Goal: Task Accomplishment & Management: Manage account settings

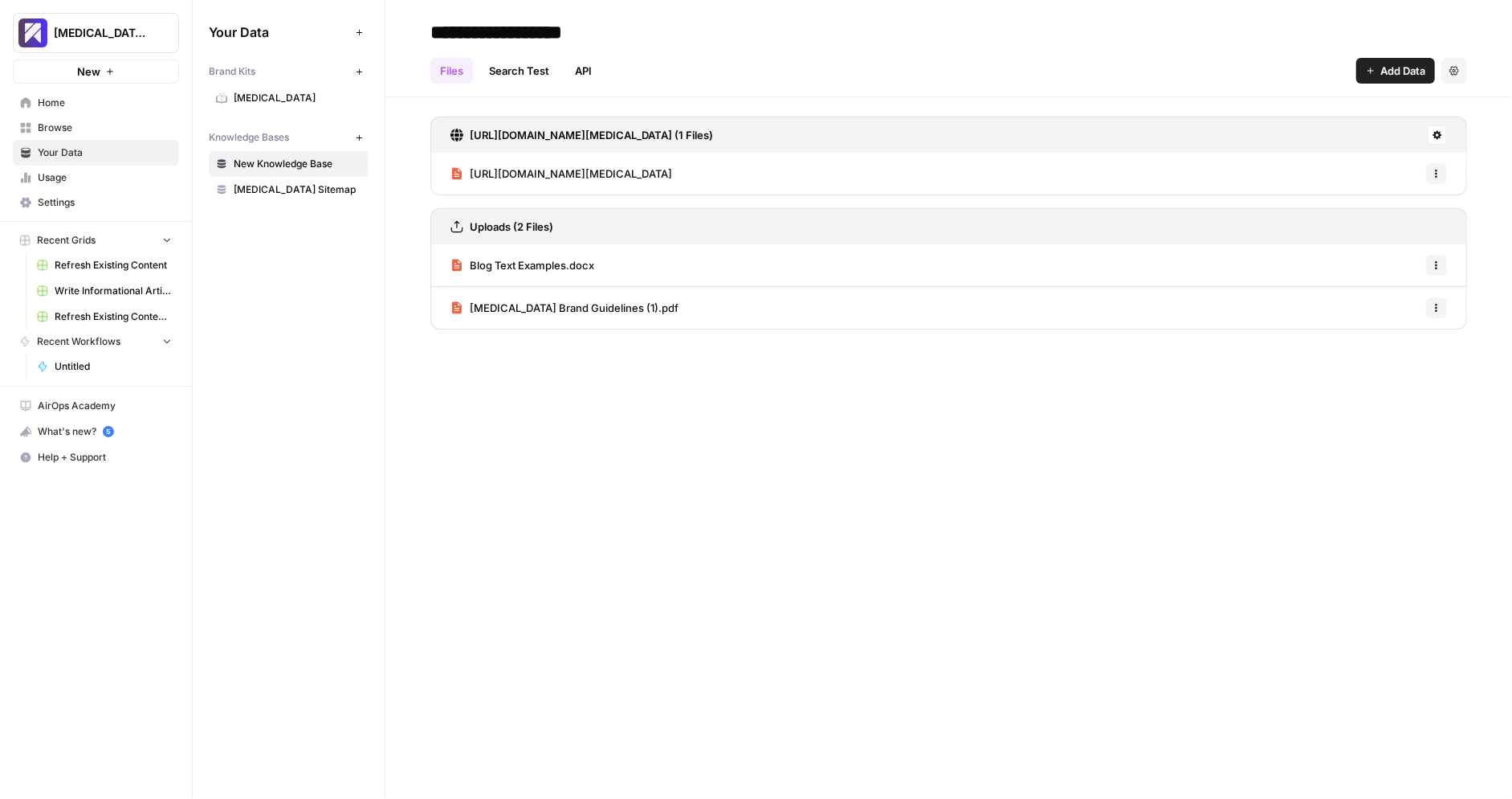
click at [116, 205] on span "Settings" at bounding box center [105, 203] width 134 height 15
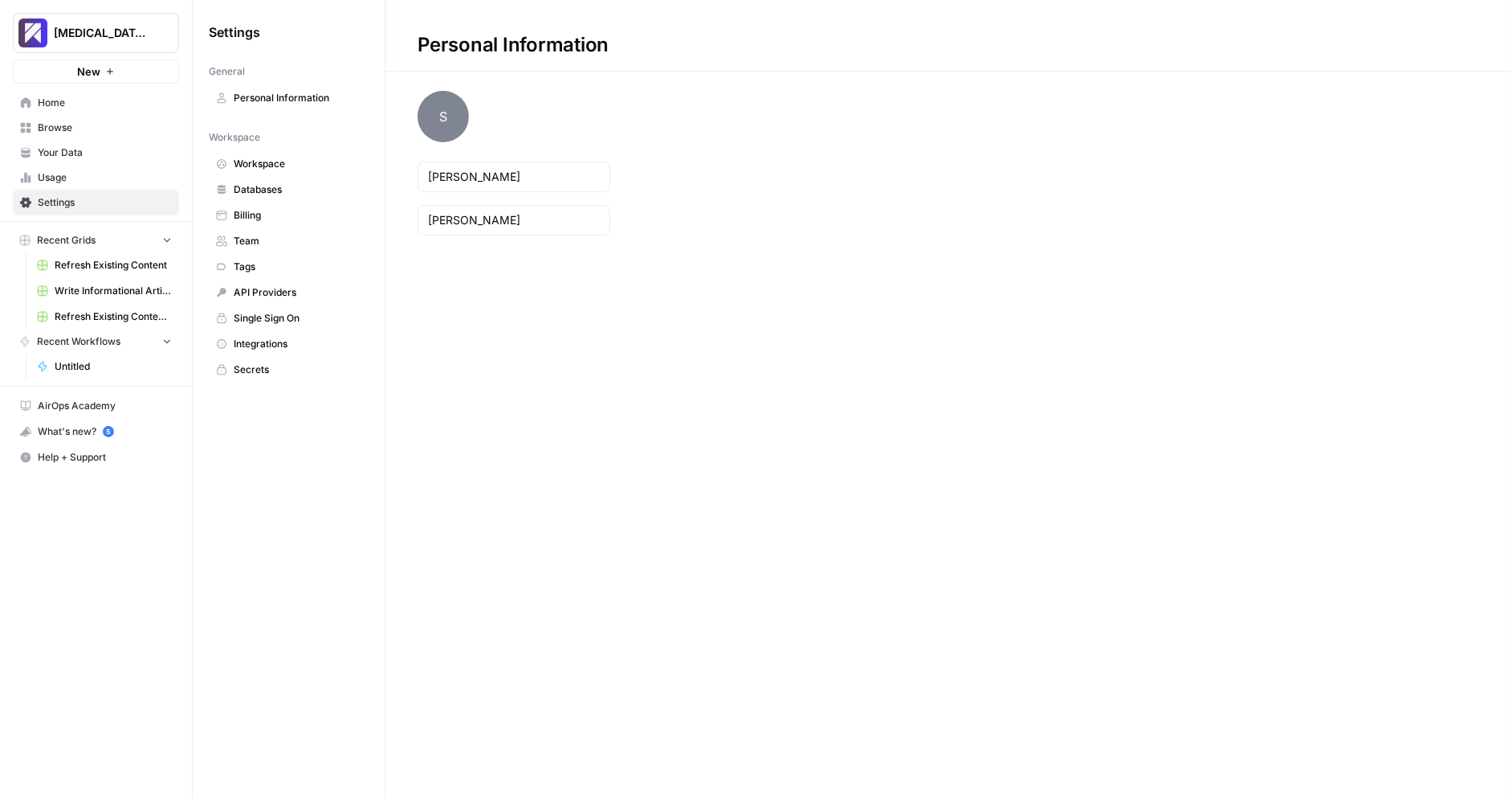
click at [308, 164] on span "Workspace" at bounding box center [298, 164] width 128 height 15
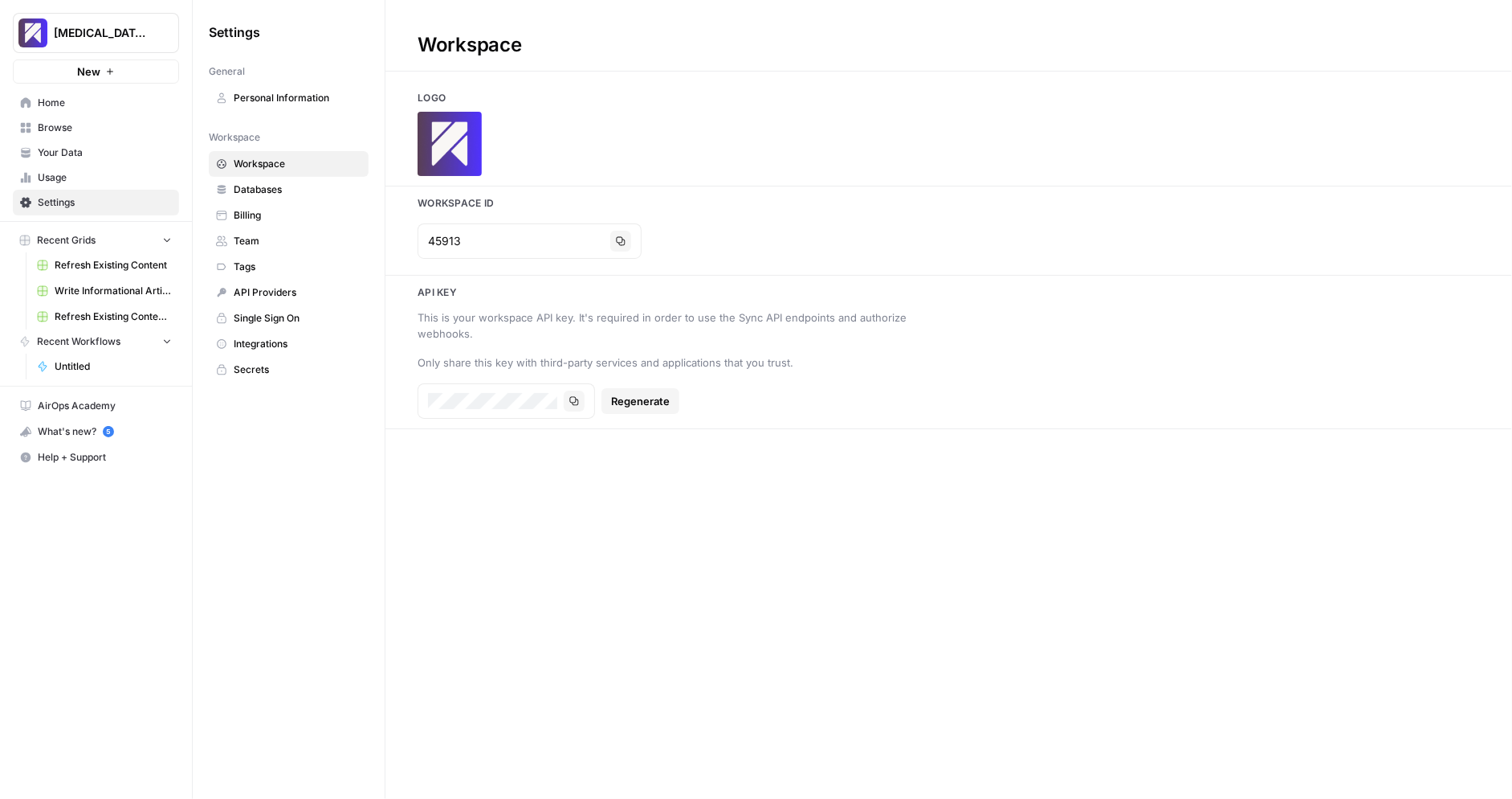
click at [313, 235] on span "Team" at bounding box center [298, 242] width 128 height 15
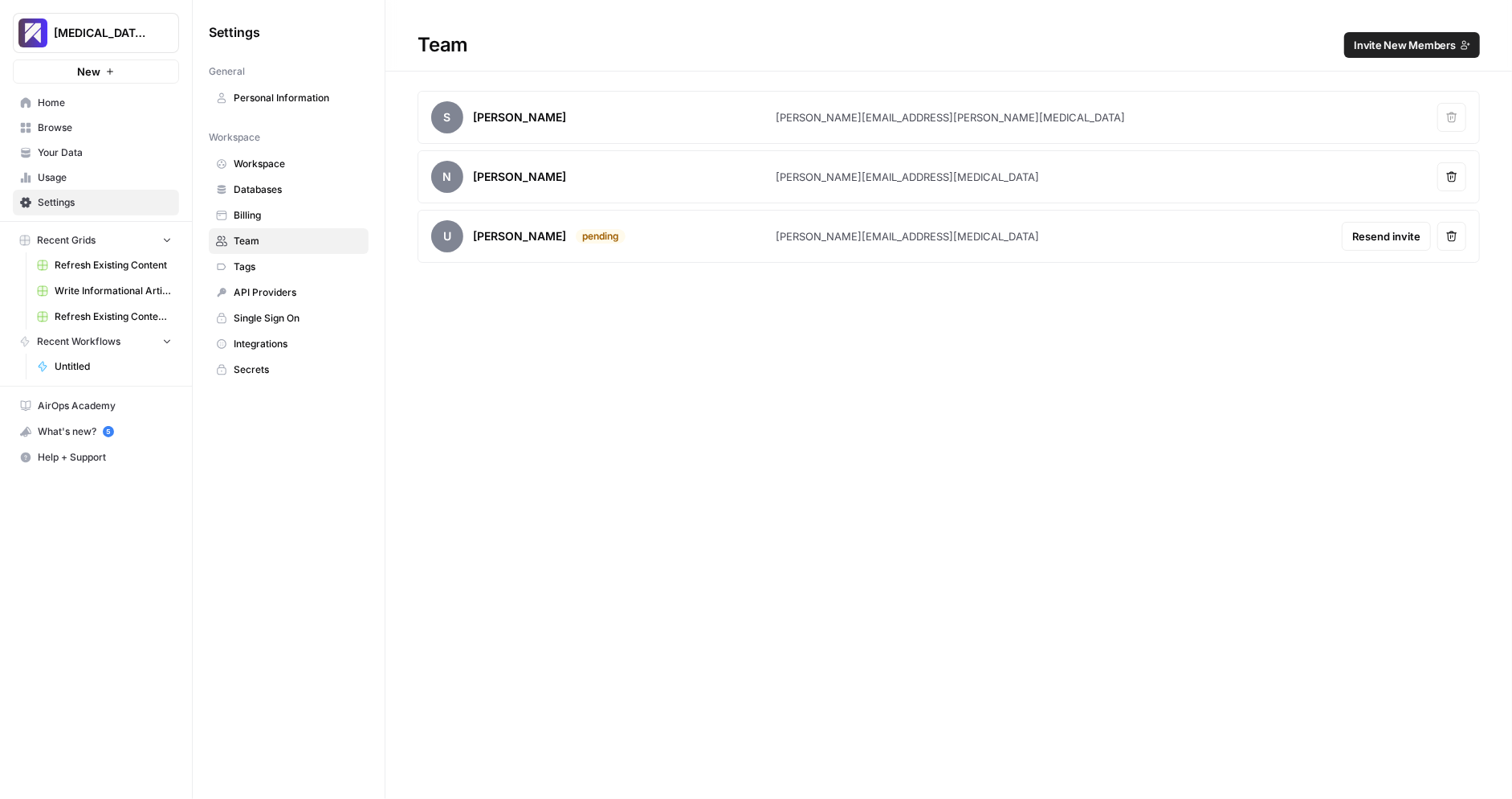
click at [1372, 50] on span "Invite New Members" at bounding box center [1405, 45] width 102 height 16
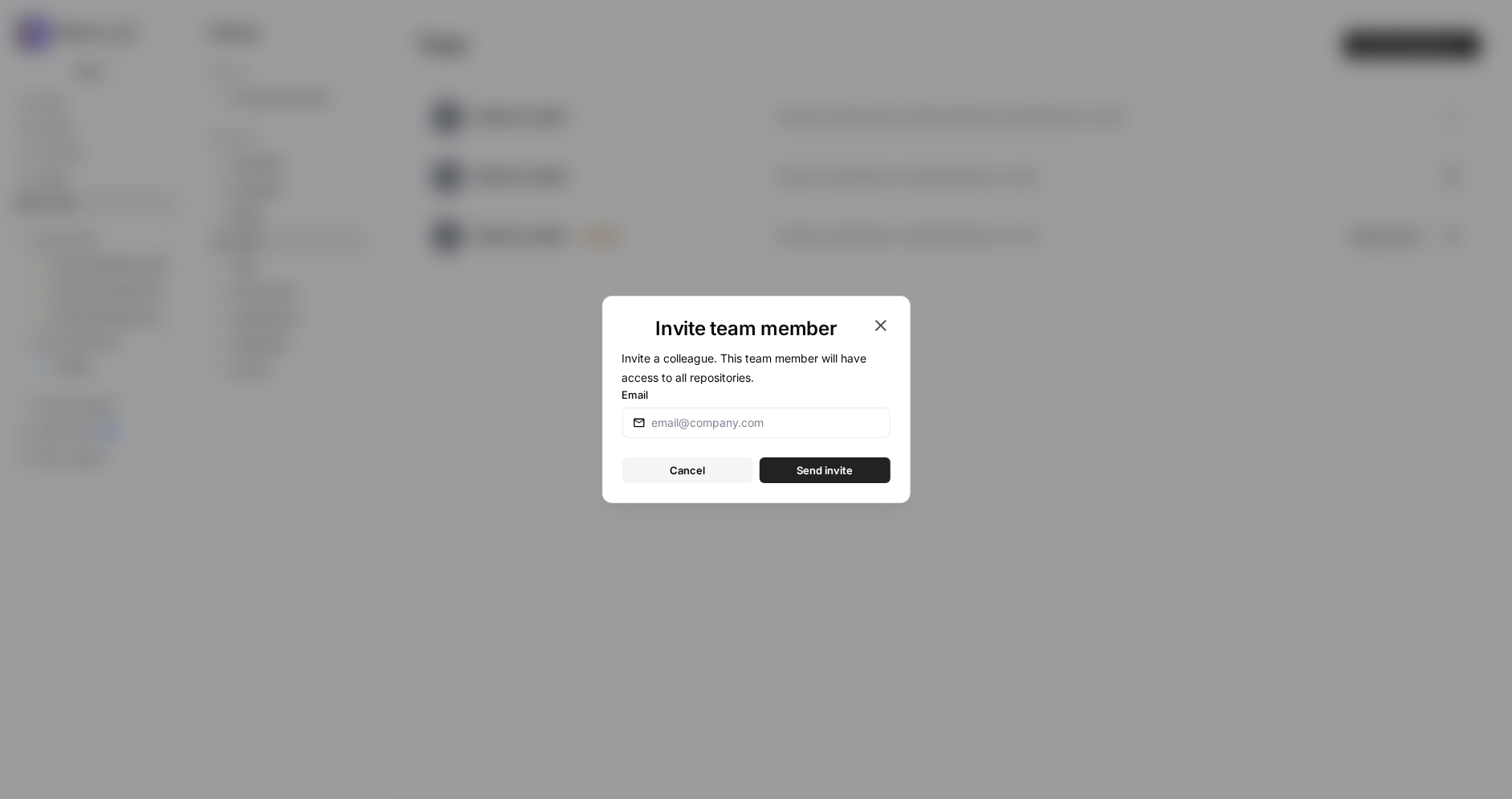
click at [754, 434] on div at bounding box center [756, 422] width 268 height 31
paste input "[EMAIL_ADDRESS][MEDICAL_DATA]"
type input "[EMAIL_ADDRESS][MEDICAL_DATA]"
click at [805, 465] on span "Send invite" at bounding box center [825, 469] width 57 height 16
